Goal: Use online tool/utility: Utilize a website feature to perform a specific function

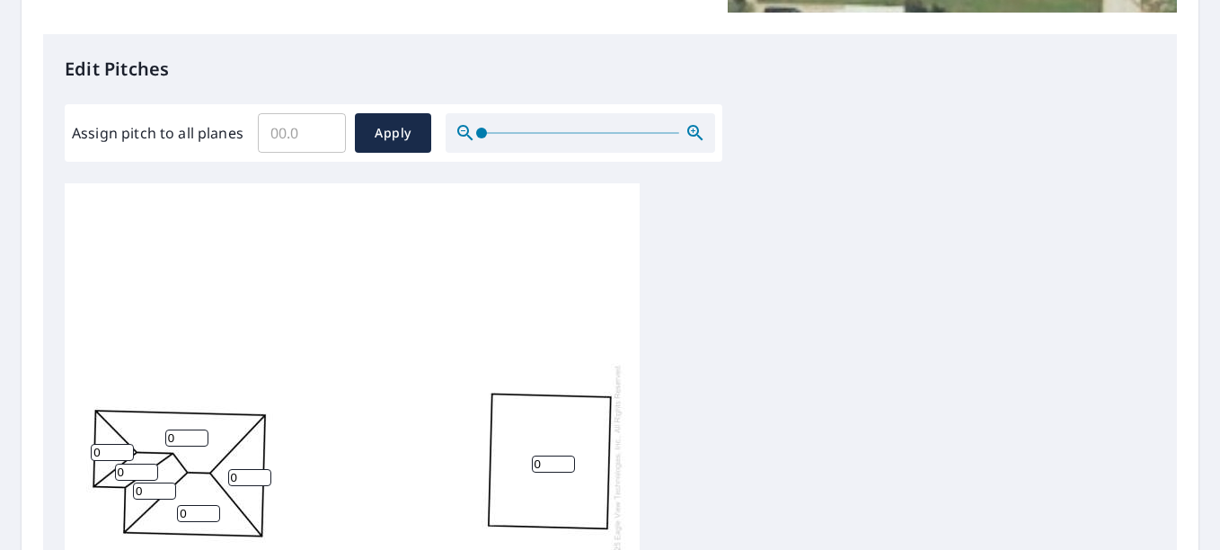
scroll to position [449, 0]
click at [316, 128] on input "Assign pitch to all planes" at bounding box center [302, 132] width 88 height 50
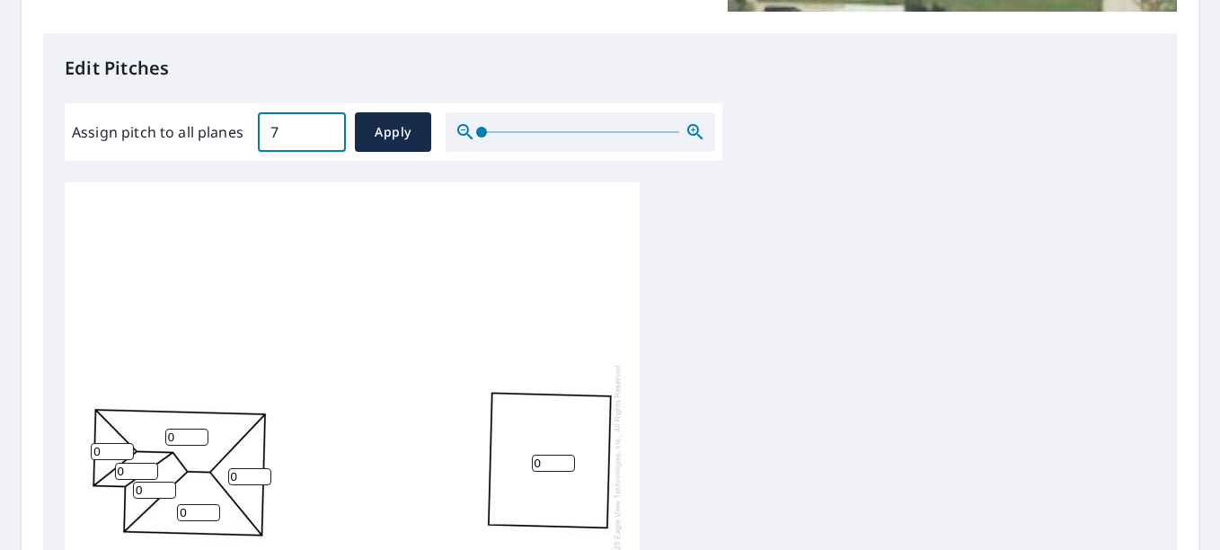
type input "7"
type input "1"
click at [199, 436] on input "1" at bounding box center [186, 437] width 43 height 17
click at [550, 467] on input "0" at bounding box center [553, 463] width 43 height 17
type input "2"
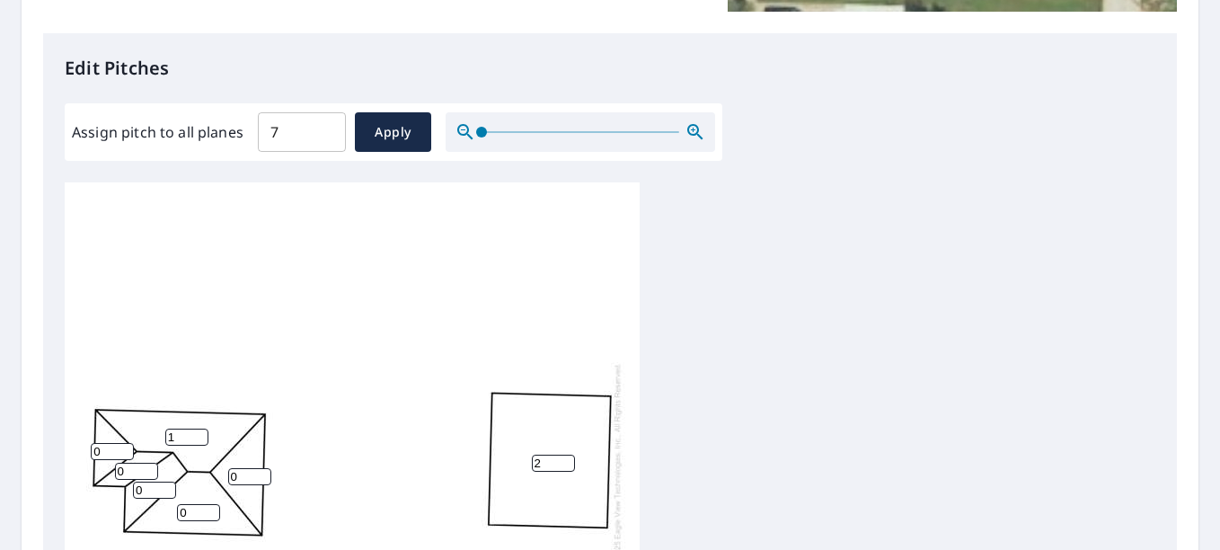
click at [187, 434] on input "1" at bounding box center [186, 437] width 43 height 17
type input "7"
click at [394, 139] on span "Apply" at bounding box center [393, 132] width 48 height 22
type input "7"
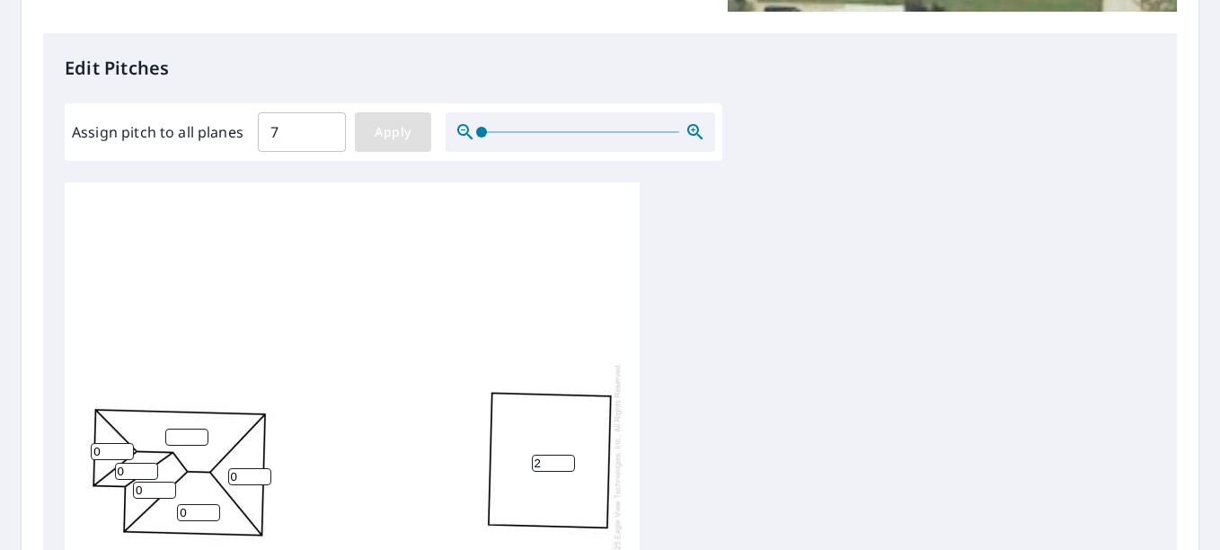
type input "7"
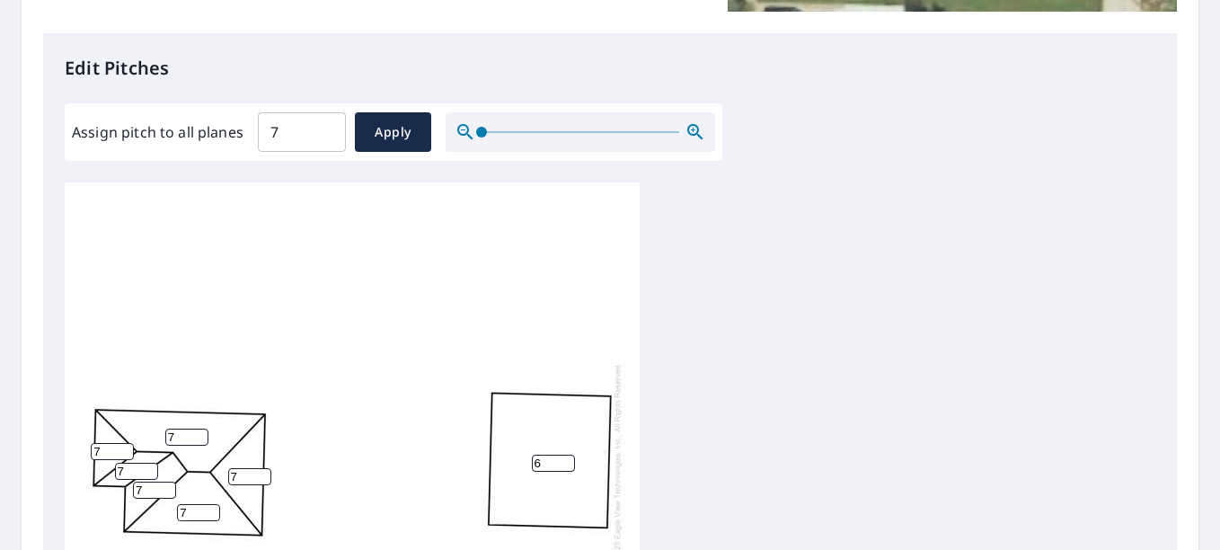
type input "6"
click at [558, 464] on input "6" at bounding box center [553, 463] width 43 height 17
click at [388, 130] on span "Apply" at bounding box center [393, 132] width 48 height 22
type input "7"
click at [550, 464] on input "7" at bounding box center [553, 463] width 43 height 17
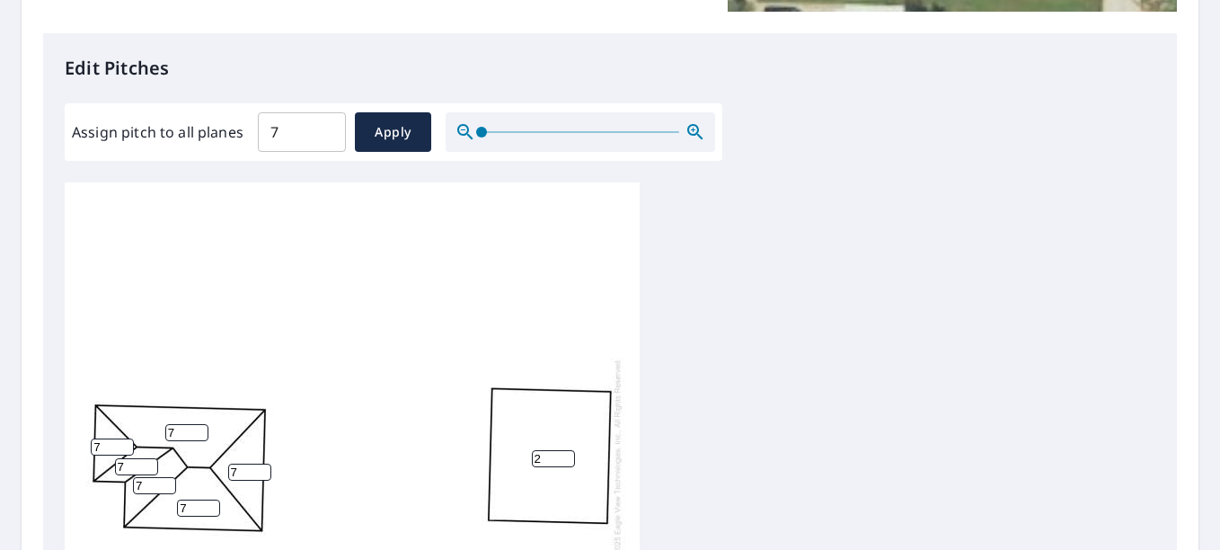
scroll to position [18, 0]
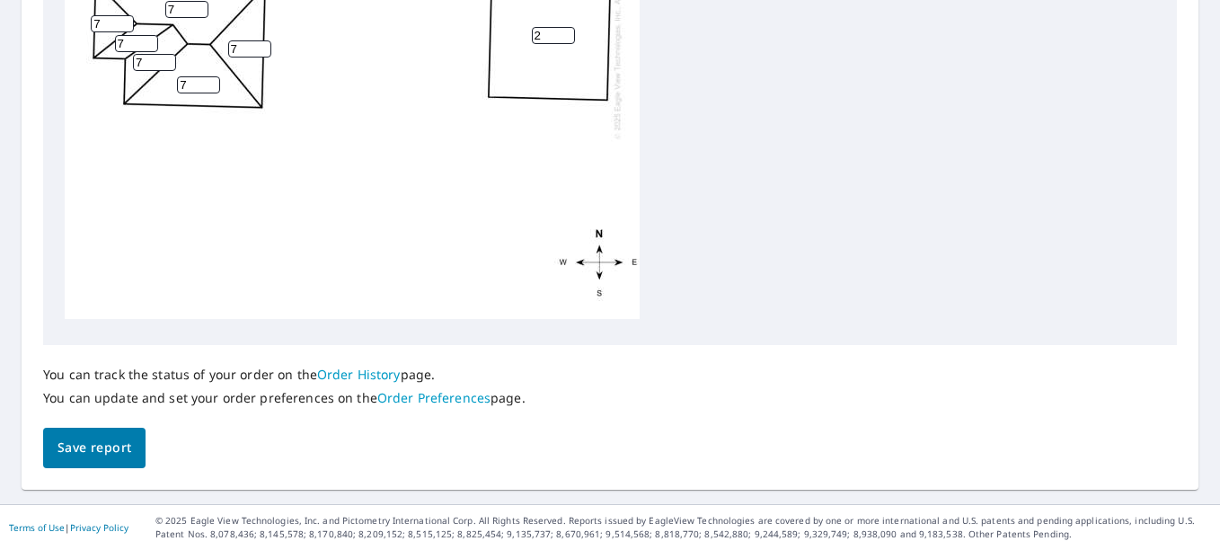
type input "2"
click at [134, 441] on button "Save report" at bounding box center [94, 448] width 102 height 40
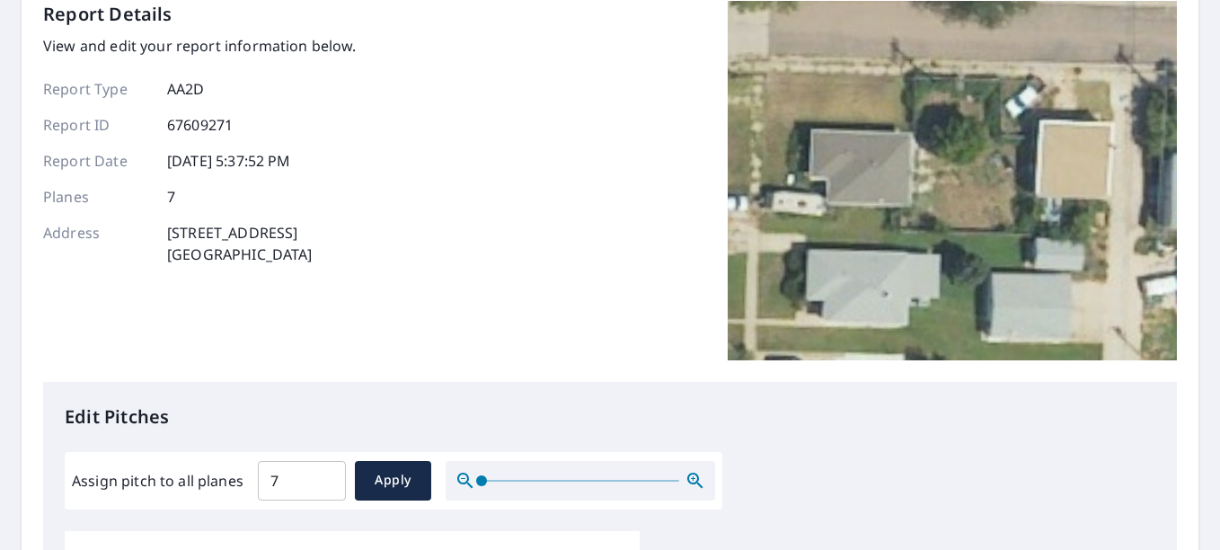
scroll to position [0, 0]
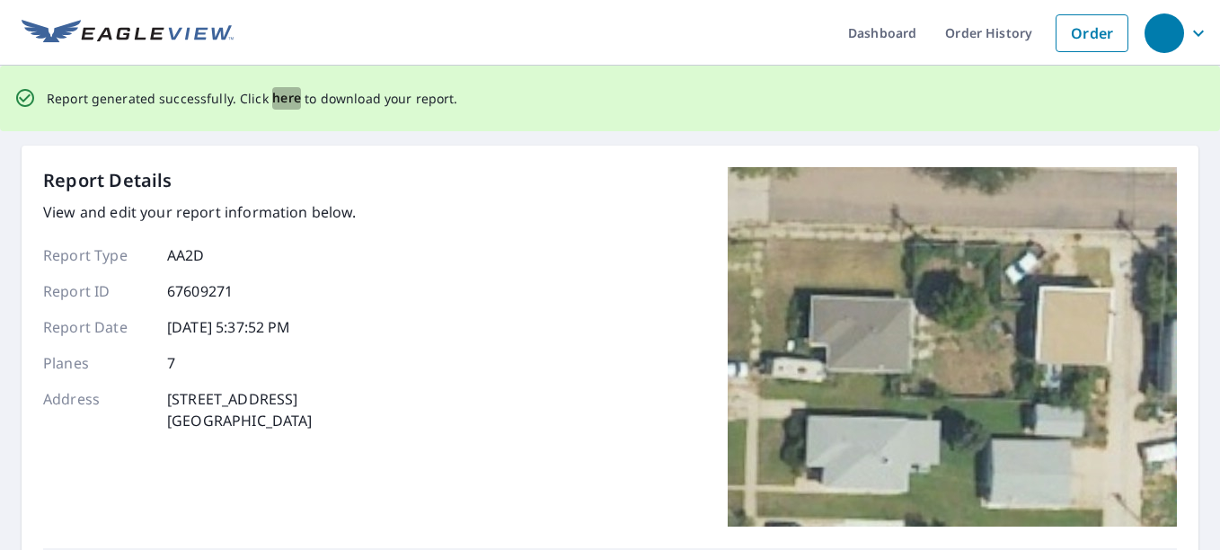
click at [272, 96] on span "here" at bounding box center [287, 98] width 30 height 22
